Goal: Check status: Check status

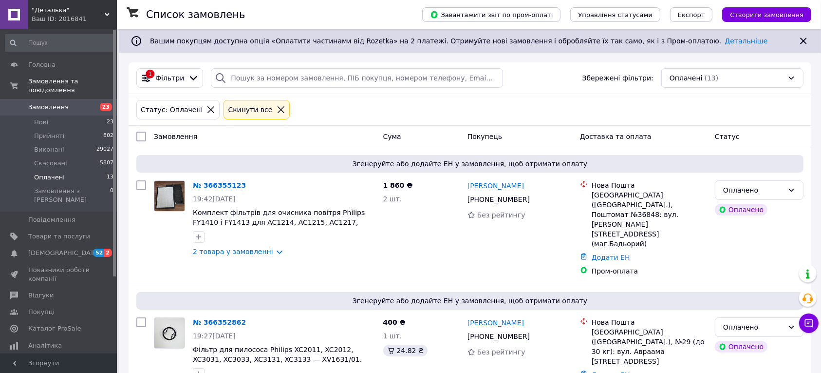
click at [49, 103] on span "Замовлення" at bounding box center [48, 107] width 40 height 9
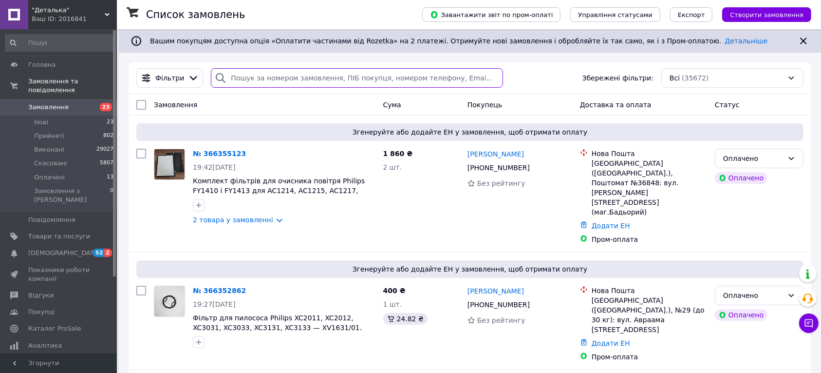
paste input "т. 0971451296"
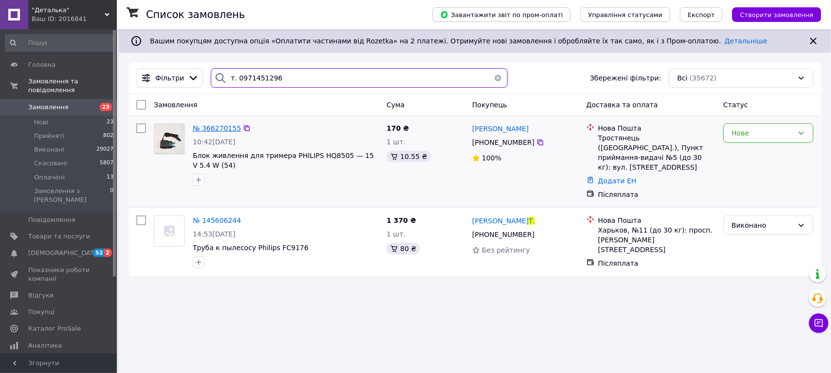
type input "т. 0971451296"
click at [224, 126] on span "№ 366270155" at bounding box center [217, 128] width 48 height 8
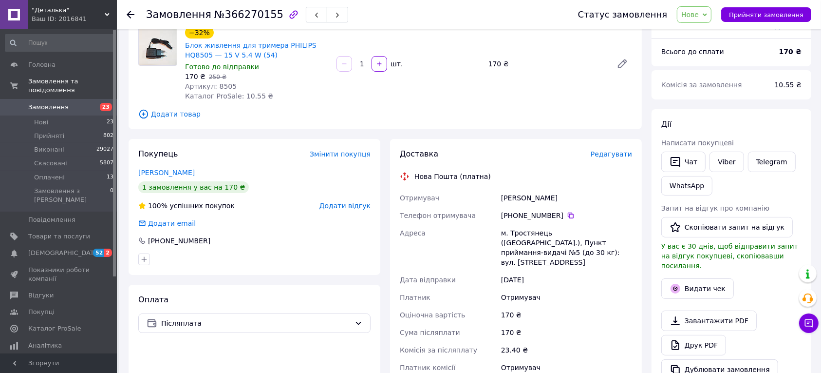
scroll to position [61, 0]
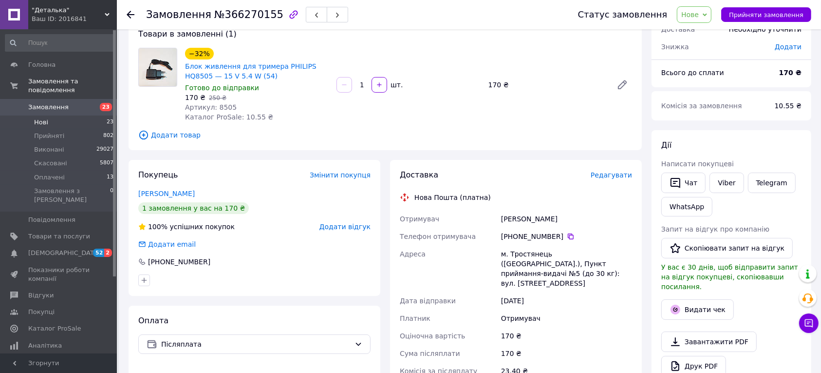
click at [35, 118] on span "Нові" at bounding box center [41, 122] width 14 height 9
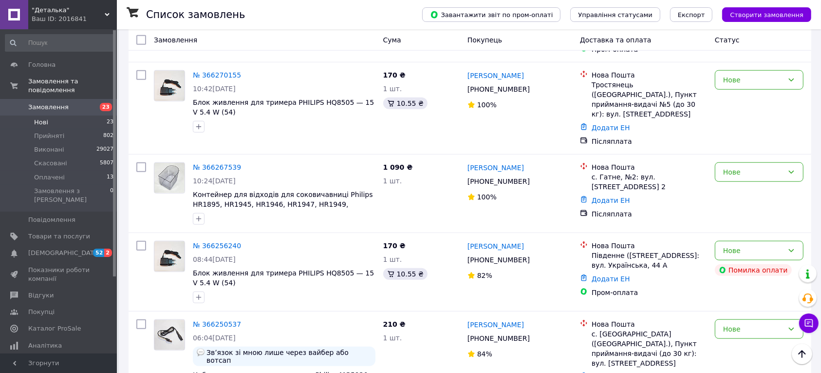
scroll to position [791, 0]
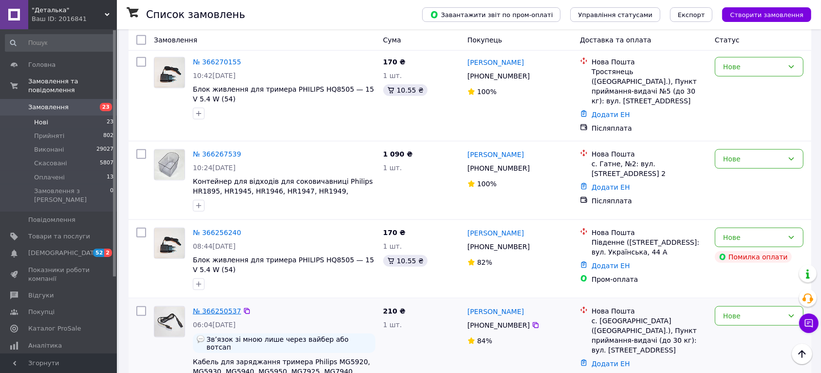
click at [210, 307] on link "№ 366250537" at bounding box center [217, 311] width 48 height 8
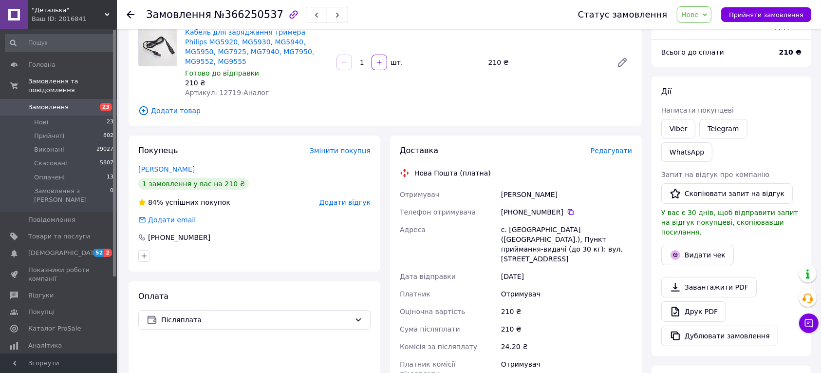
scroll to position [142, 0]
